Goal: Task Accomplishment & Management: Use online tool/utility

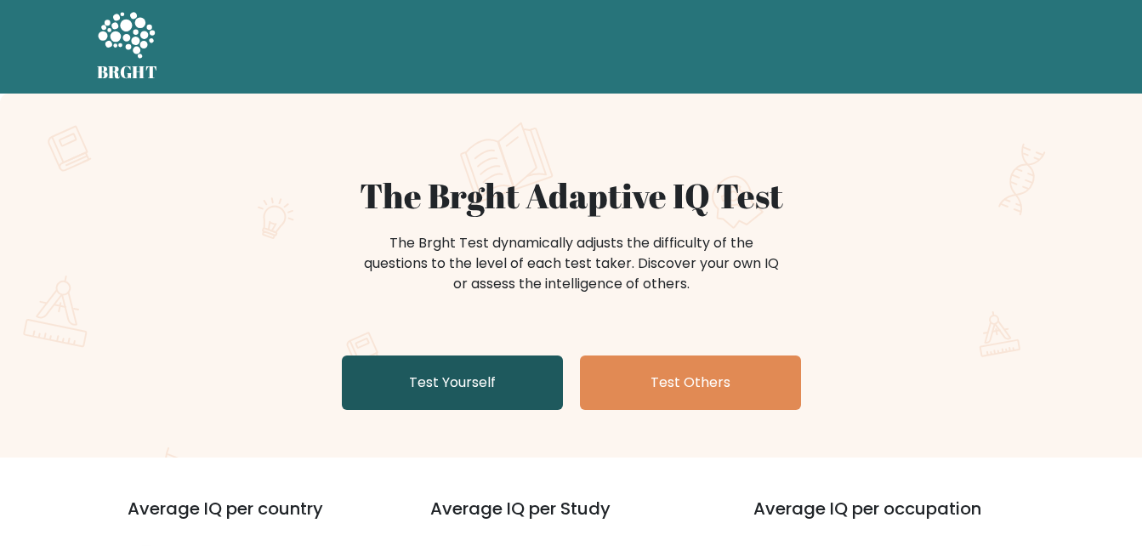
click at [481, 395] on link "Test Yourself" at bounding box center [452, 382] width 221 height 54
click at [469, 382] on link "Test Yourself" at bounding box center [452, 382] width 221 height 54
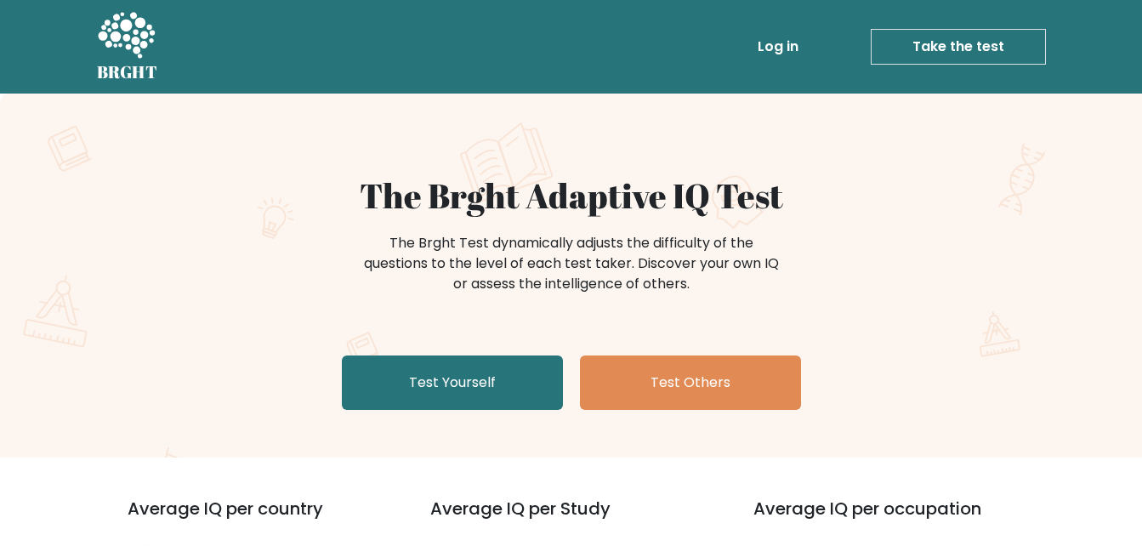
click at [962, 43] on link "Take the test" at bounding box center [958, 47] width 175 height 36
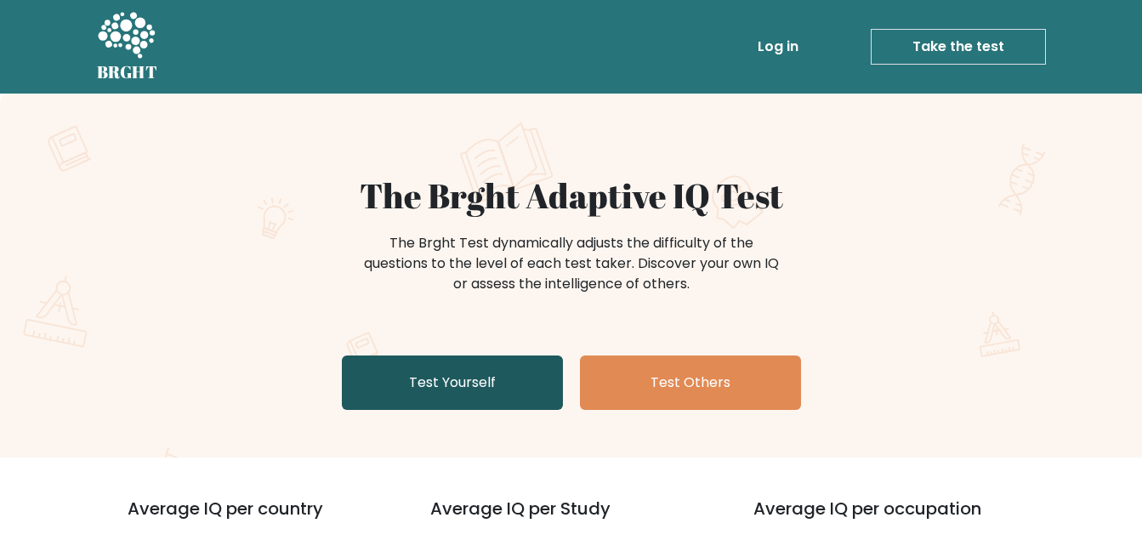
click at [469, 380] on link "Test Yourself" at bounding box center [452, 382] width 221 height 54
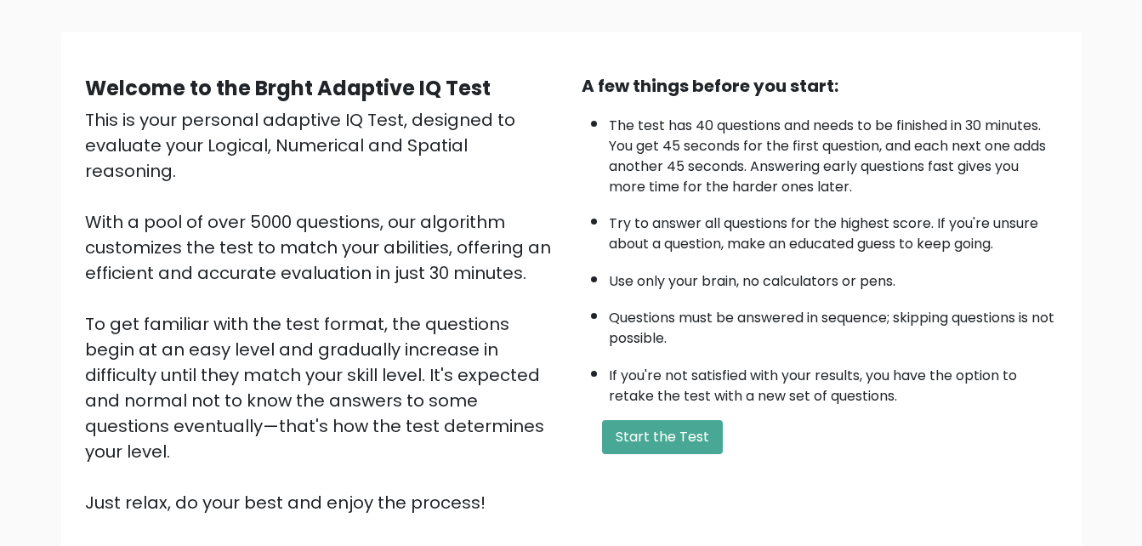
scroll to position [136, 0]
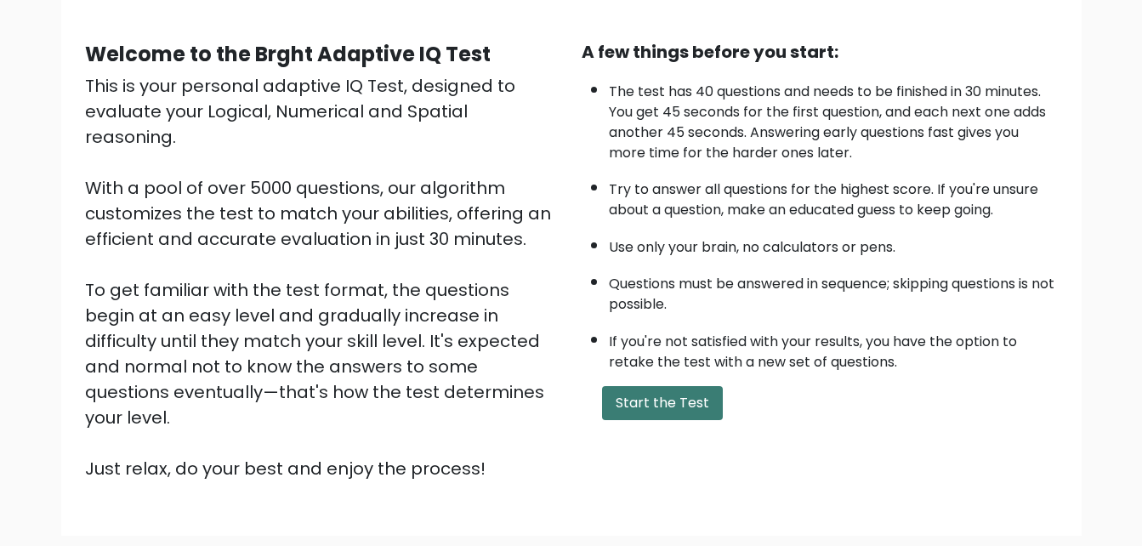
click at [651, 400] on button "Start the Test" at bounding box center [662, 403] width 121 height 34
drag, startPoint x: 643, startPoint y: 406, endPoint x: 605, endPoint y: 505, distance: 105.5
click at [605, 505] on div "Welcome to the Brght Adaptive IQ Test This is your personal adaptive IQ Test, d…" at bounding box center [571, 273] width 1142 height 633
click at [646, 400] on button "Start the Test" at bounding box center [662, 403] width 121 height 34
click at [639, 397] on button "Start the Test" at bounding box center [662, 403] width 121 height 34
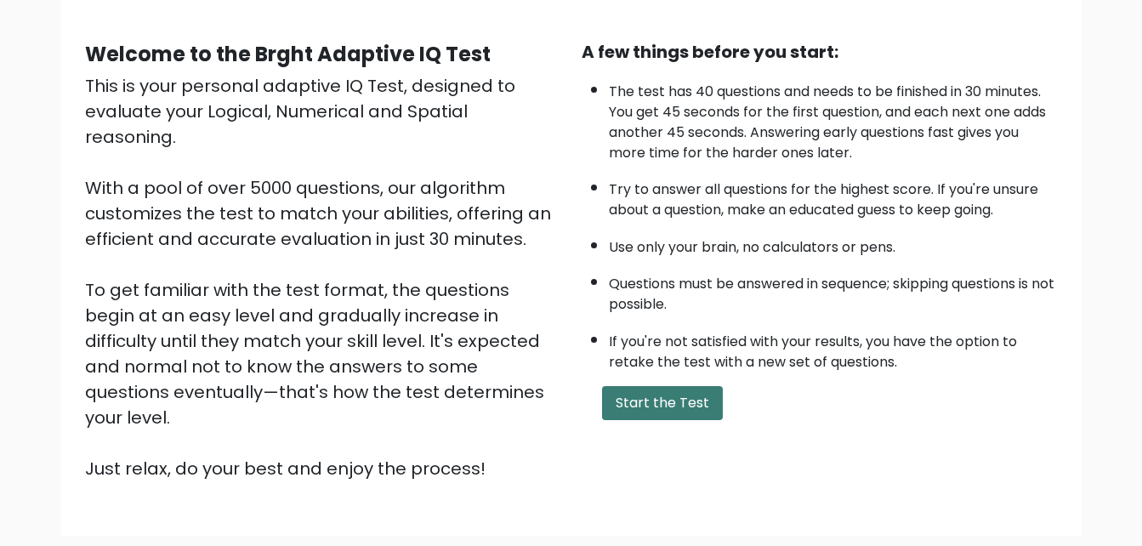
click at [656, 401] on button "Start the Test" at bounding box center [662, 403] width 121 height 34
click at [648, 404] on button "Start the Test" at bounding box center [662, 403] width 121 height 34
click at [649, 403] on button "Start the Test" at bounding box center [662, 403] width 121 height 34
